Goal: Transaction & Acquisition: Purchase product/service

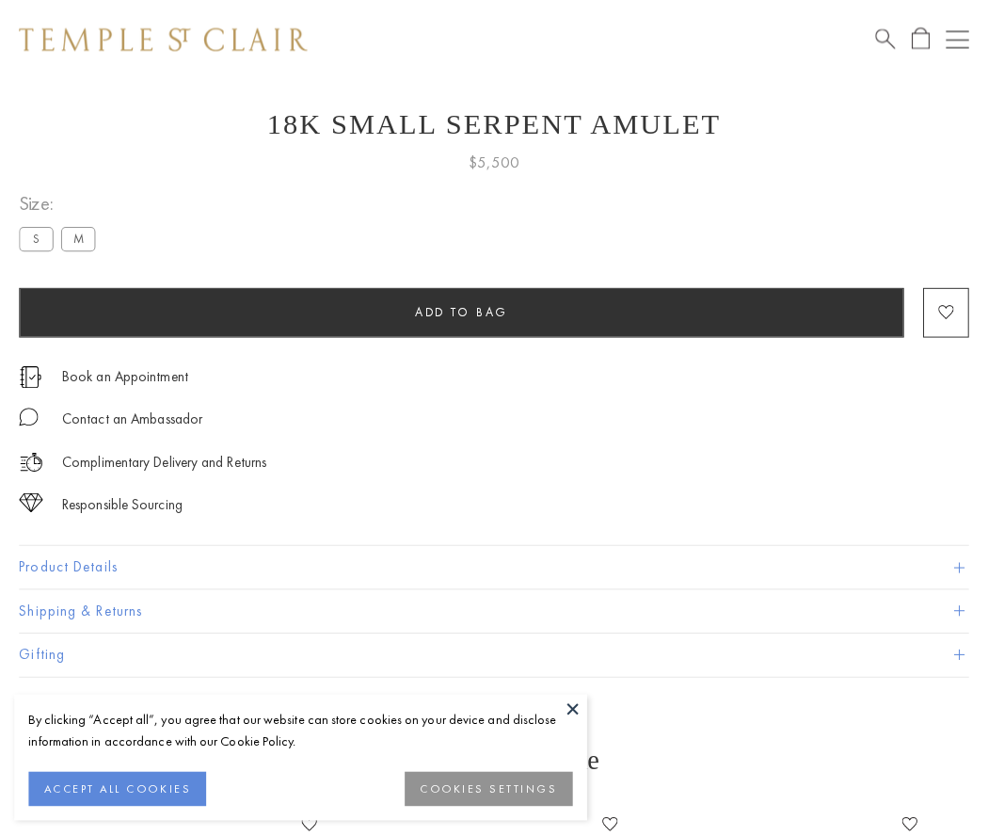
scroll to position [40, 0]
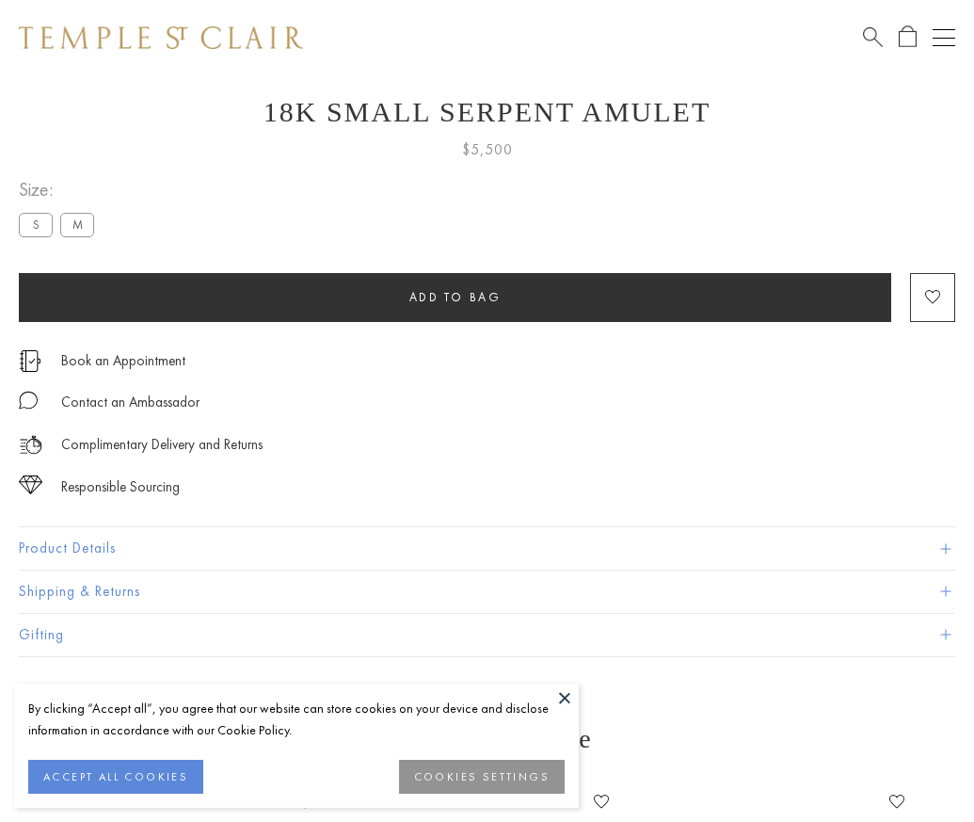
click at [455, 296] on span "Add to bag" at bounding box center [455, 297] width 92 height 16
